Goal: Navigation & Orientation: Find specific page/section

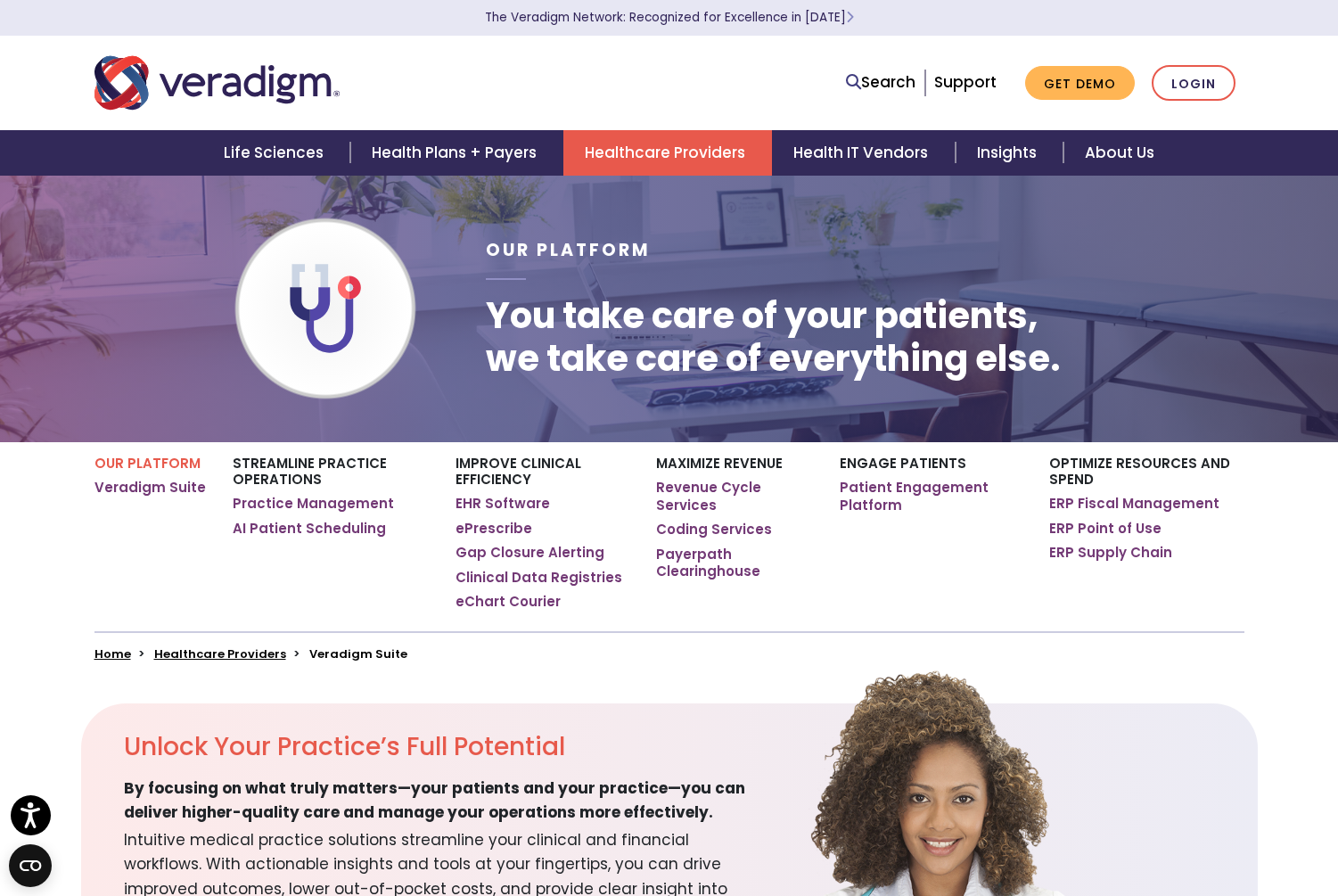
click at [662, 154] on link "Healthcare Providers" at bounding box center [668, 152] width 208 height 45
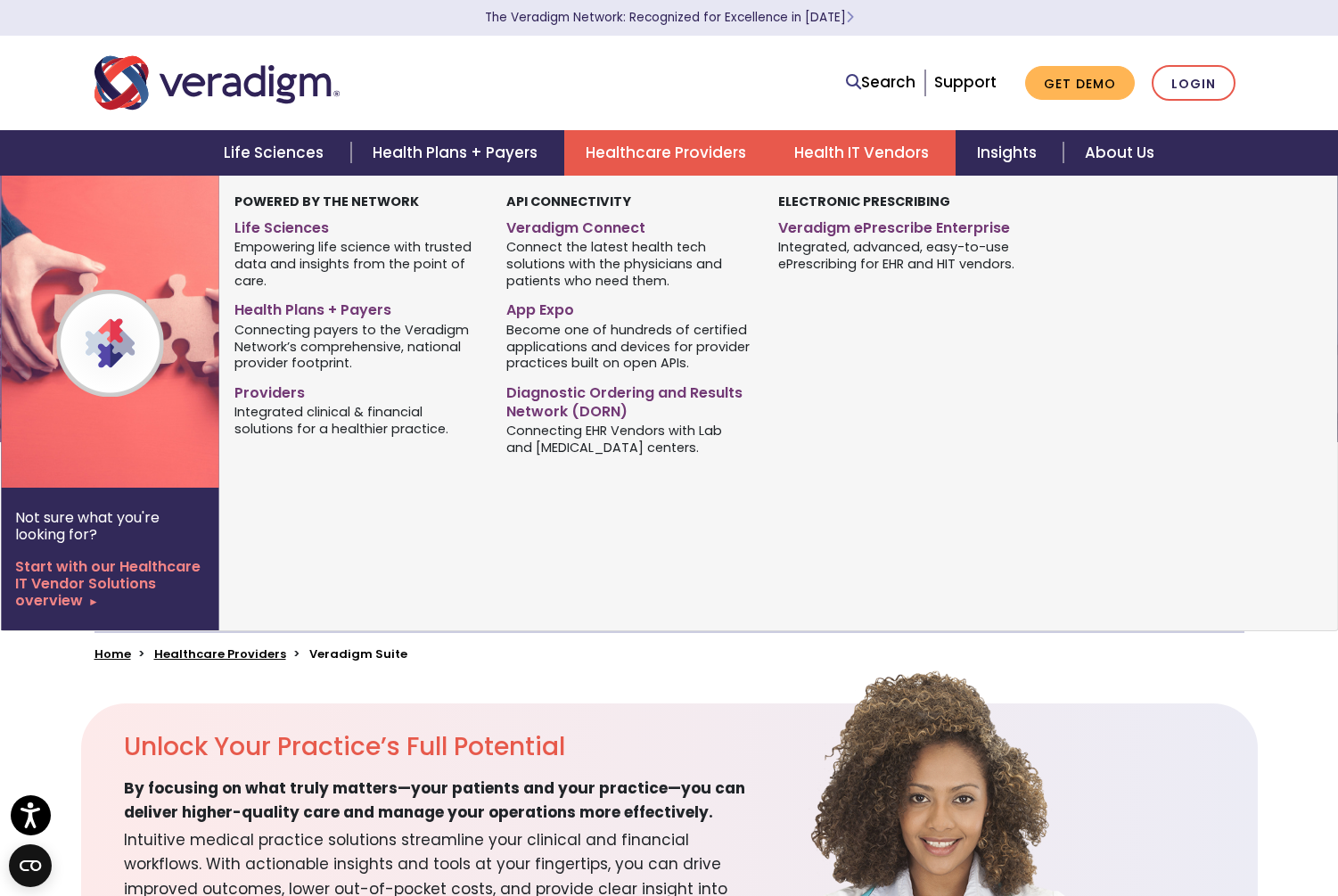
click at [834, 157] on link "Health IT Vendors" at bounding box center [864, 152] width 183 height 45
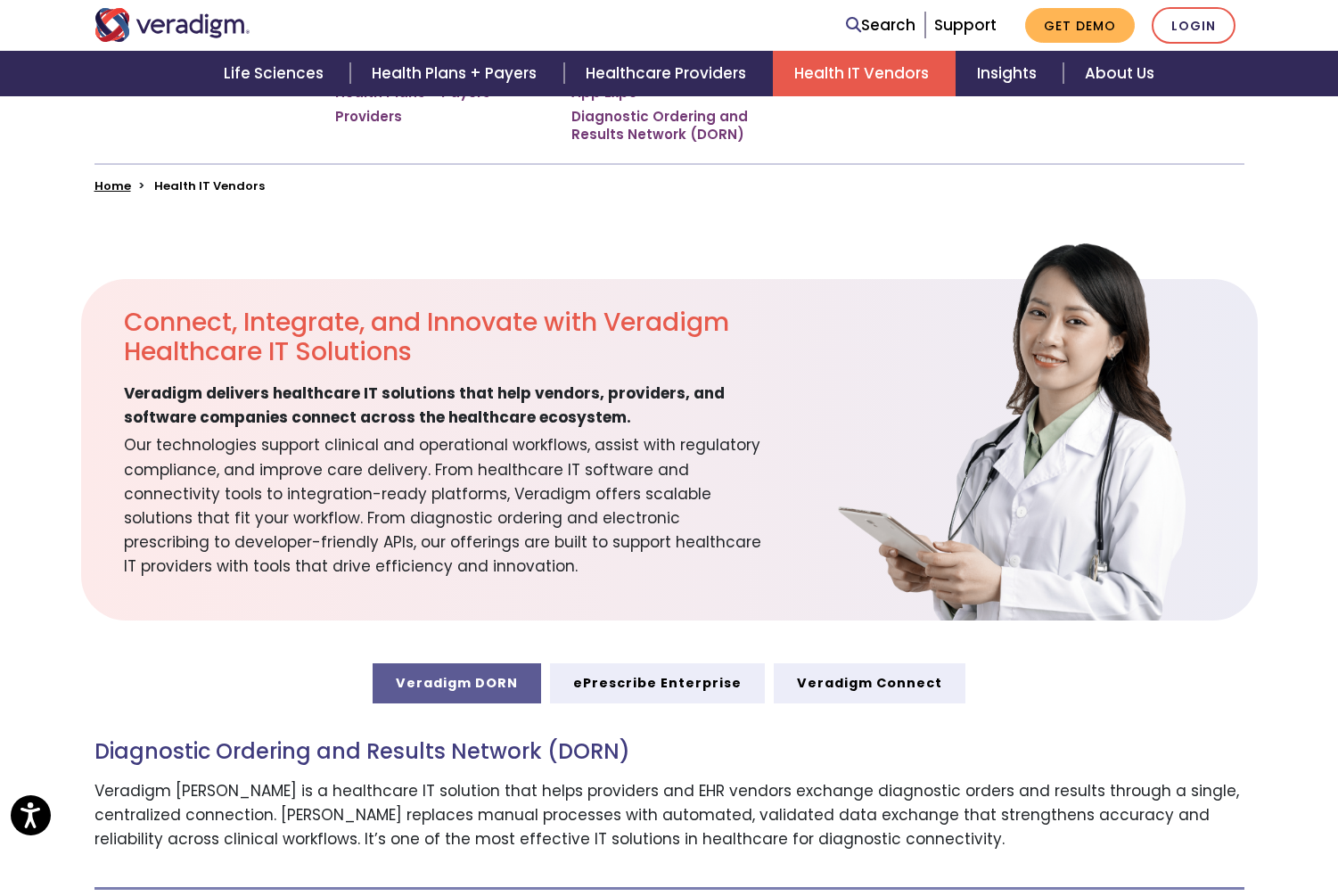
scroll to position [445, 0]
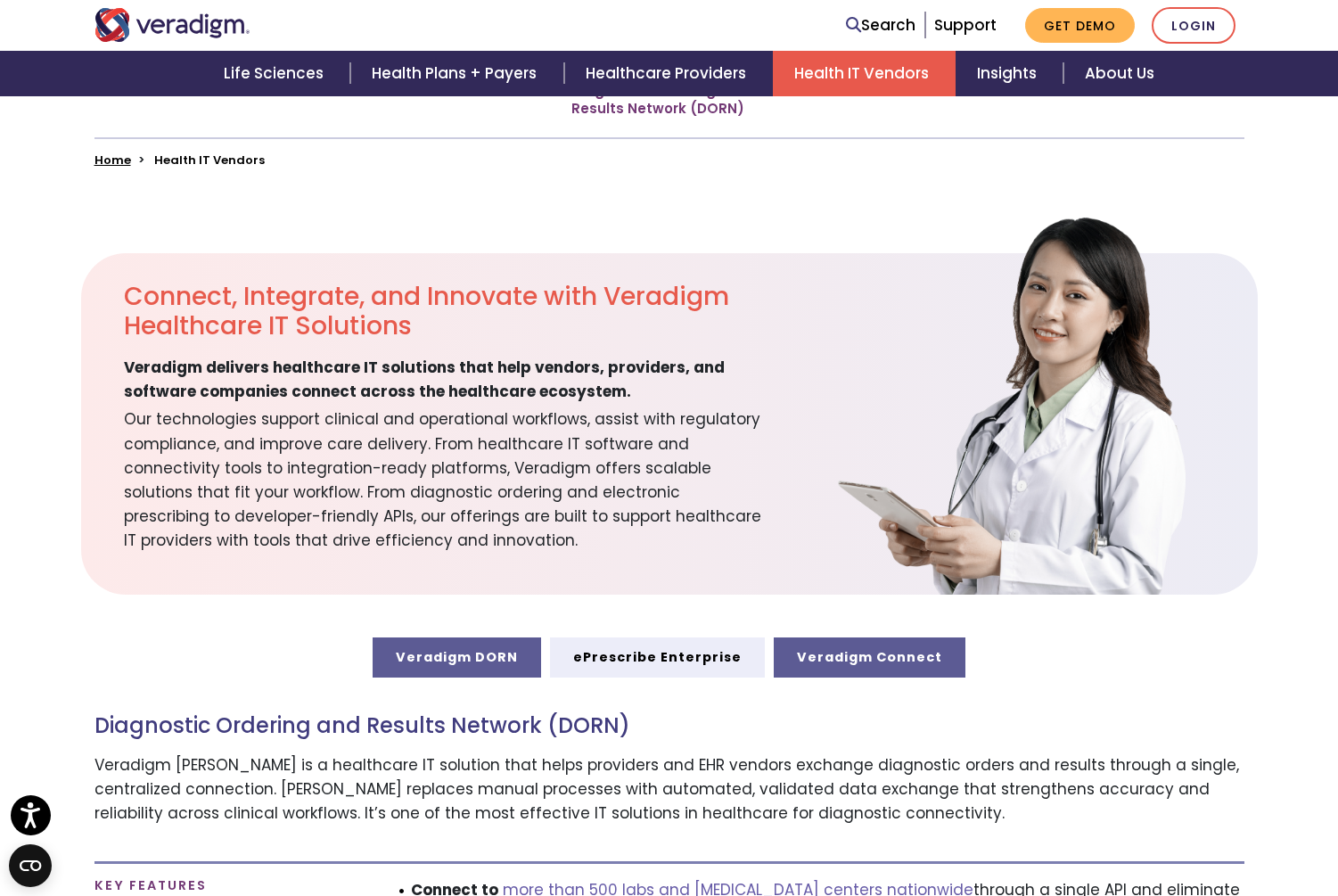
click at [842, 669] on link "Veradigm Connect" at bounding box center [870, 656] width 192 height 40
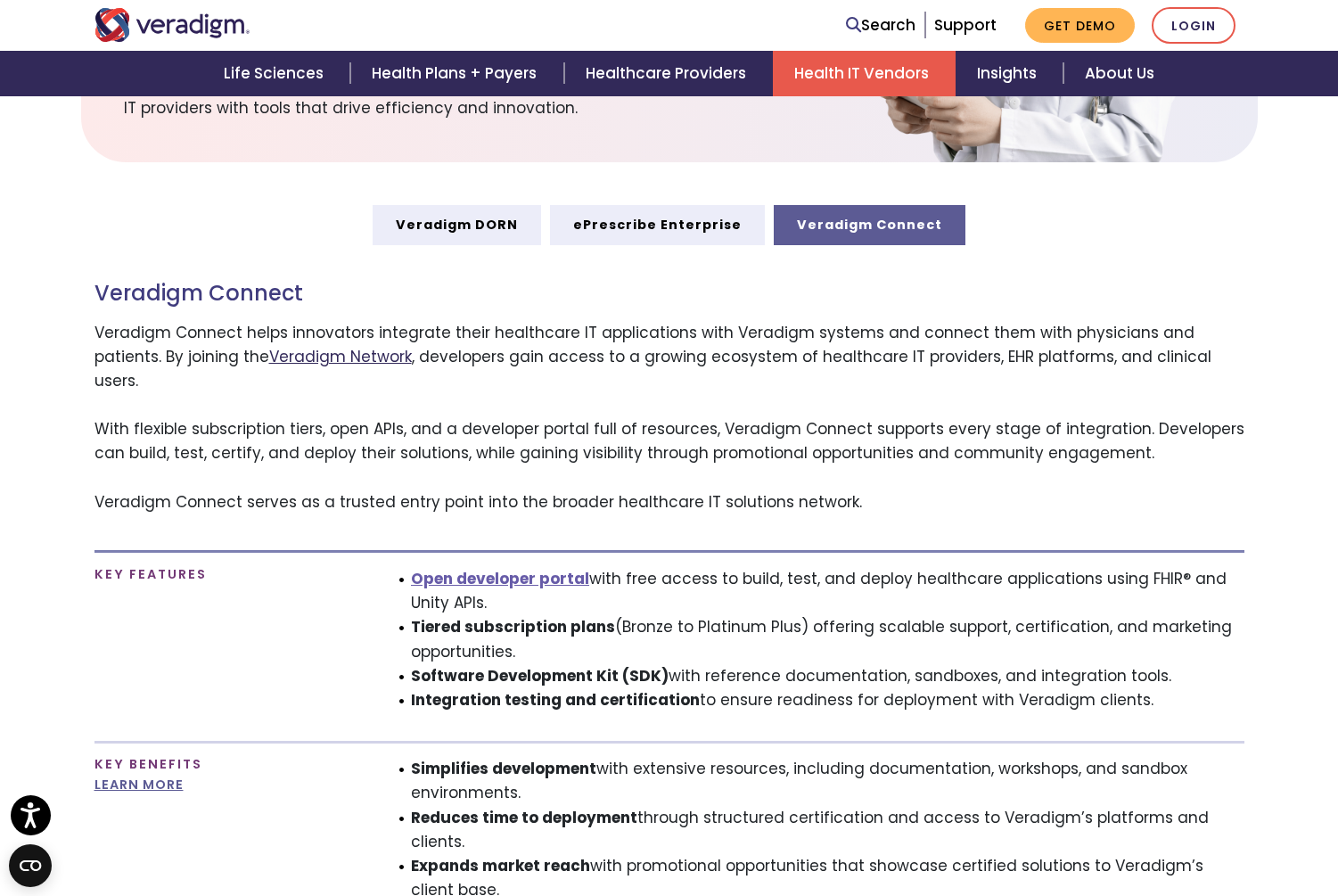
scroll to position [802, 0]
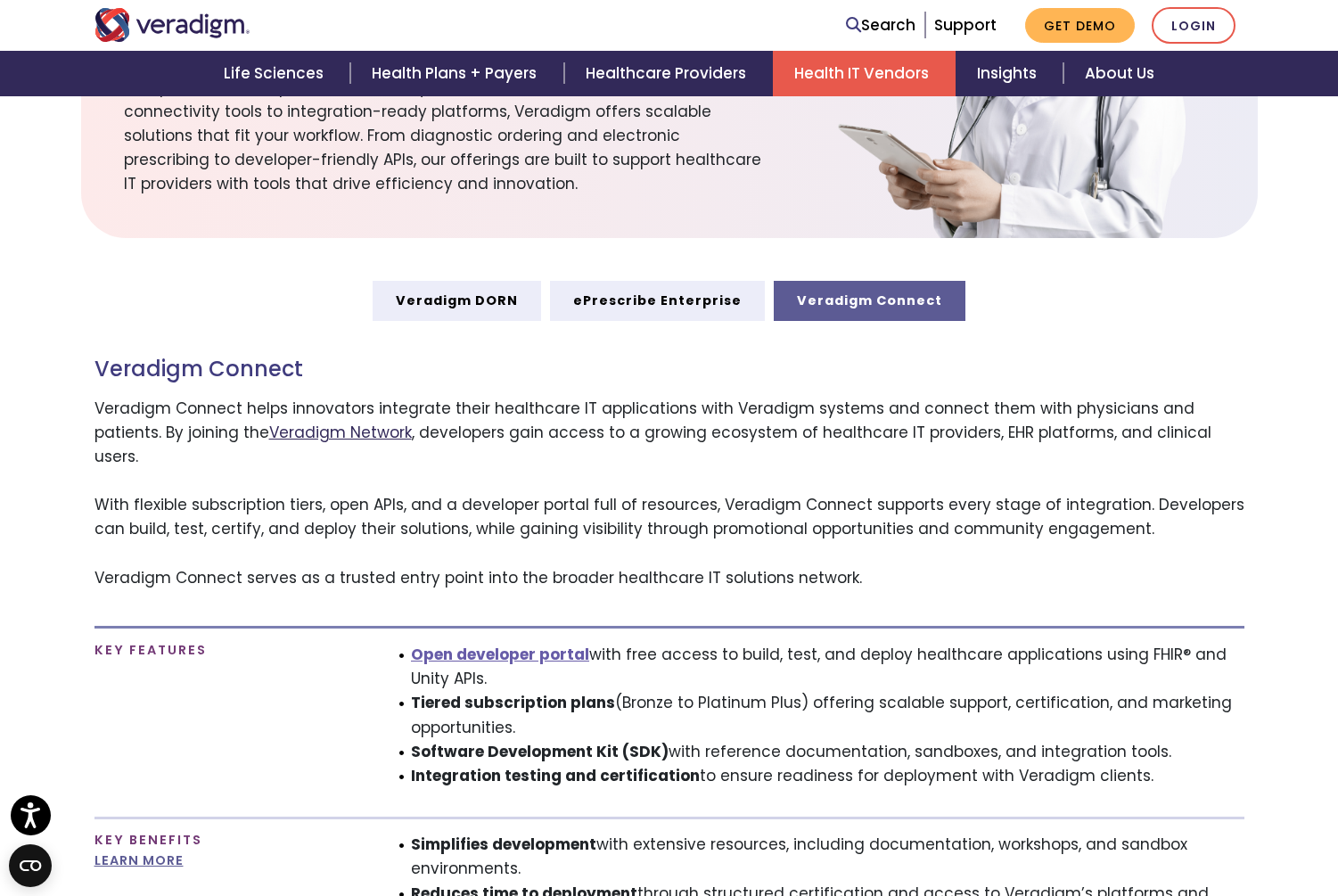
click at [272, 434] on link "Veradigm Network" at bounding box center [340, 431] width 143 height 21
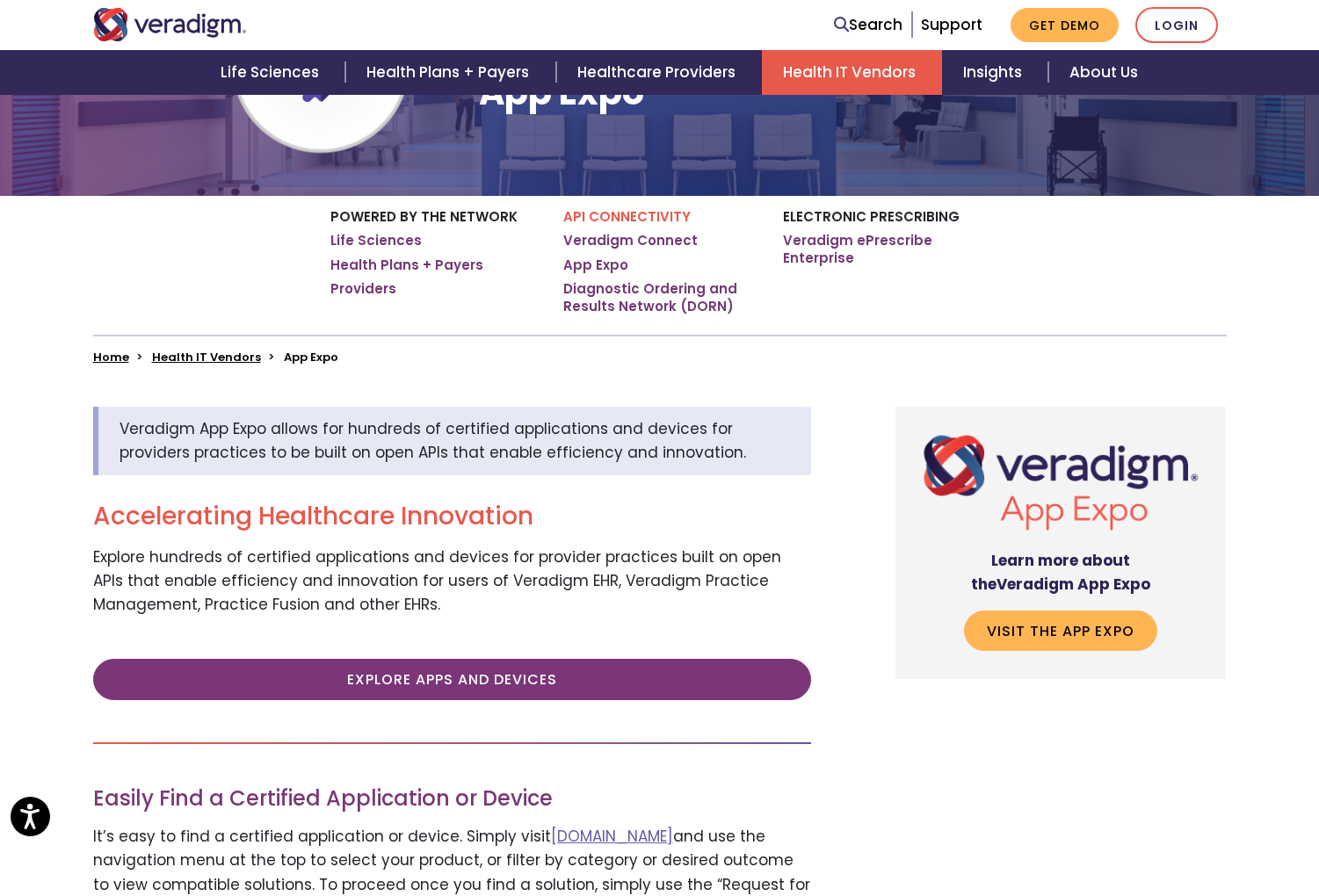
scroll to position [264, 0]
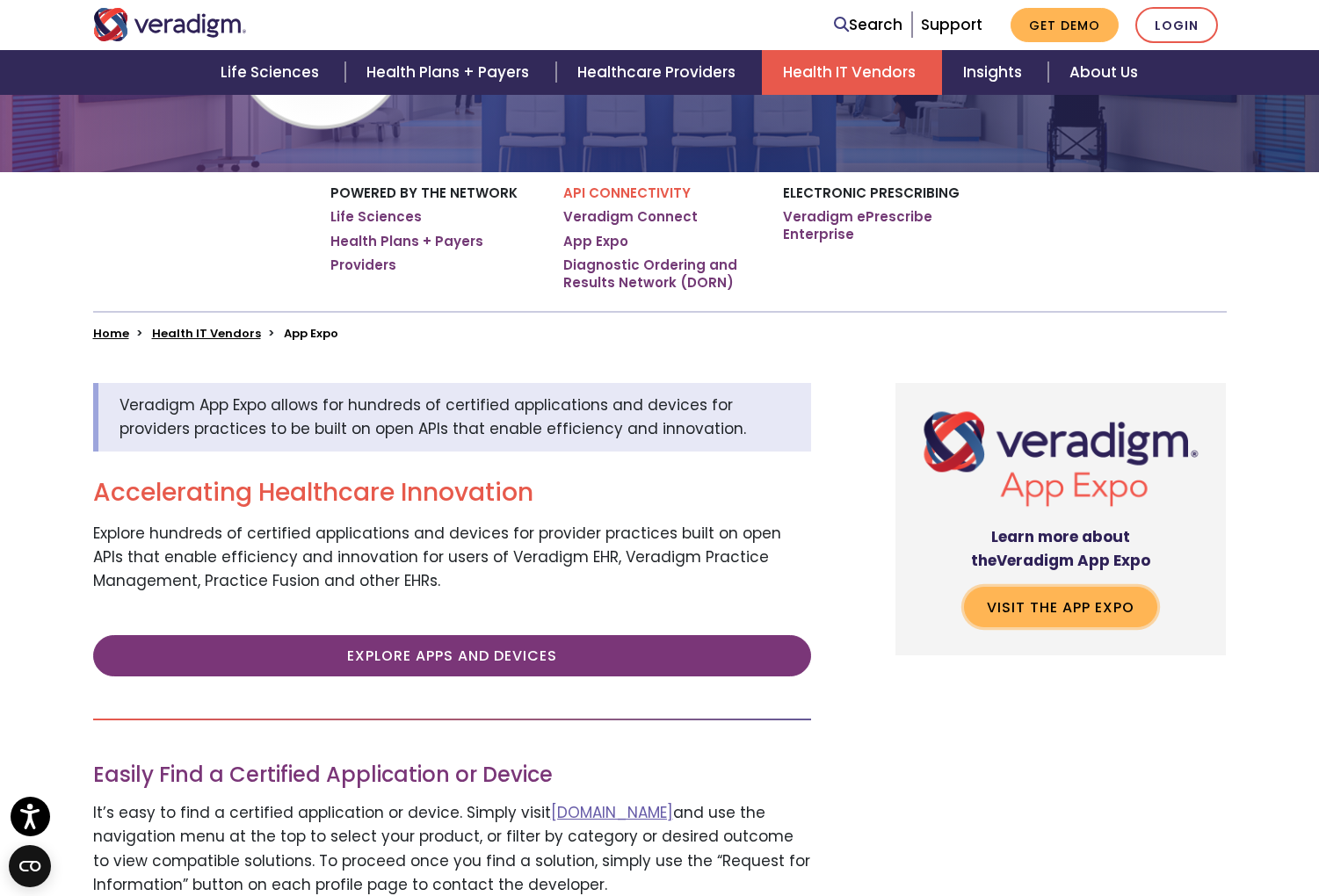
click at [1064, 615] on link "Visit the App Expo" at bounding box center [1061, 607] width 194 height 40
